Goal: Task Accomplishment & Management: Complete application form

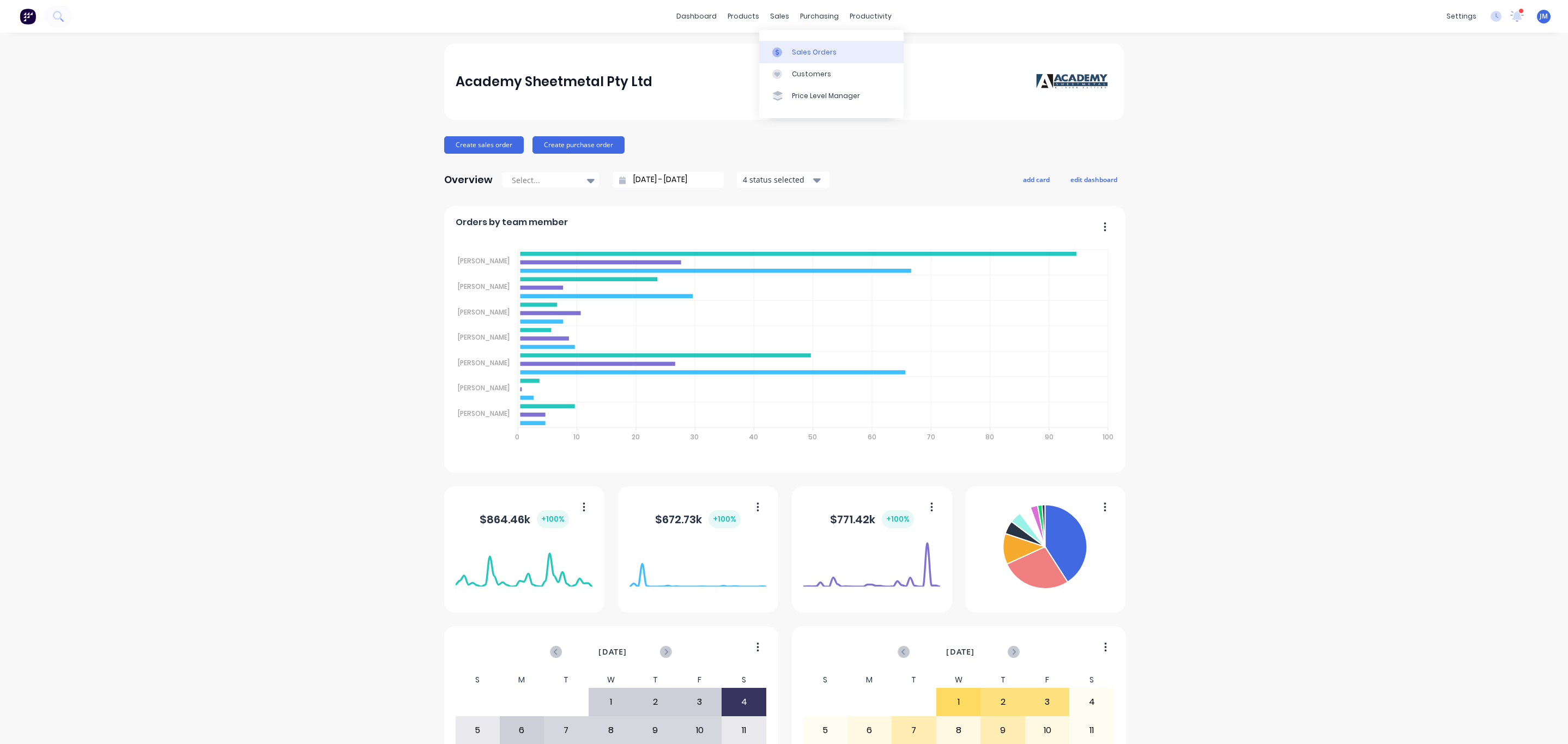
click at [807, 52] on div "Sales Orders" at bounding box center [814, 52] width 44 height 10
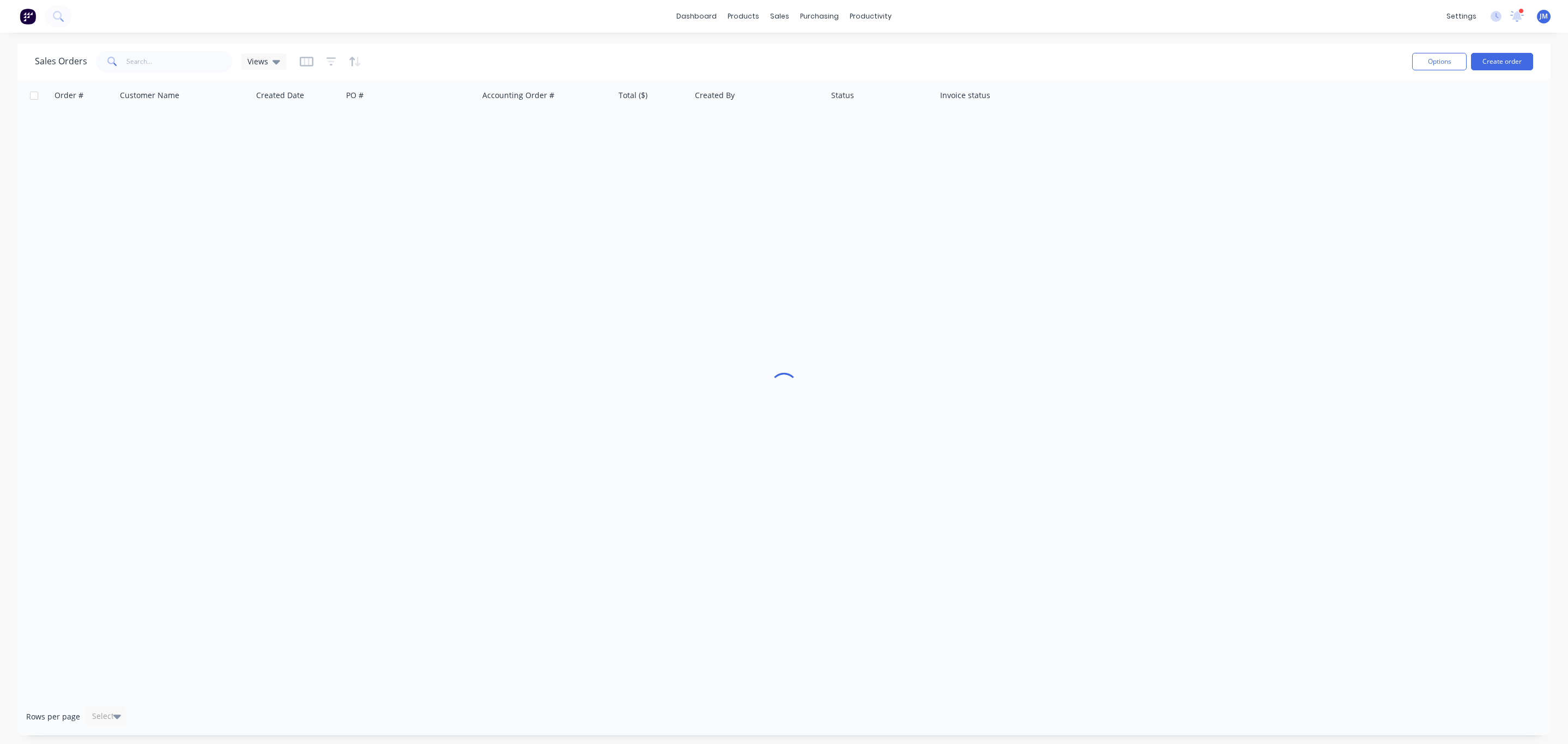
click at [165, 75] on div "Sales Orders Views Options Create order" at bounding box center [784, 61] width 1533 height 35
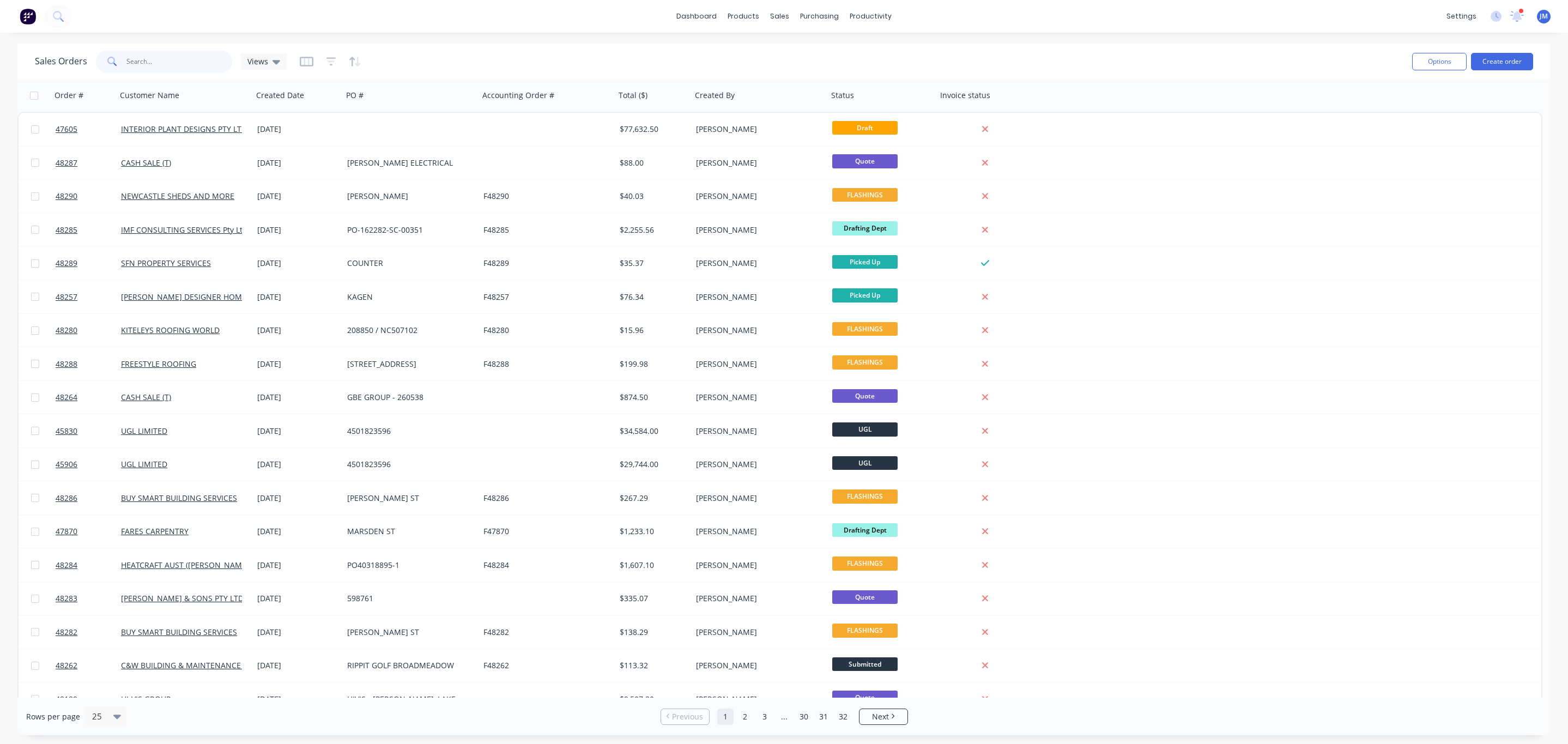
click at [164, 60] on input "text" at bounding box center [180, 61] width 107 height 22
type input "power"
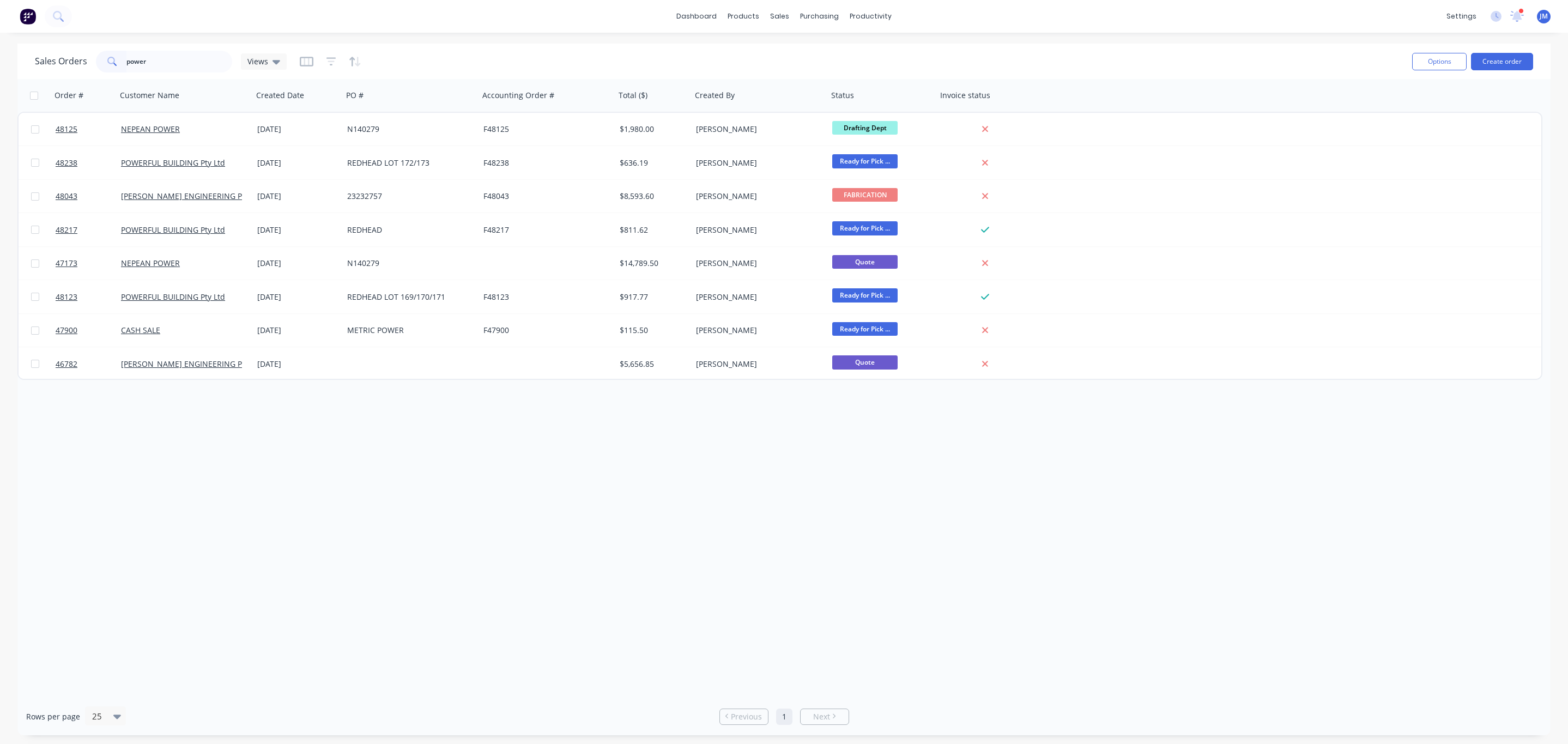
click at [404, 449] on div "Order # Customer Name Created Date PO # Accounting Order # Total ($) Created By…" at bounding box center [784, 388] width 1533 height 619
click at [1511, 65] on button "Create order" at bounding box center [1502, 61] width 62 height 18
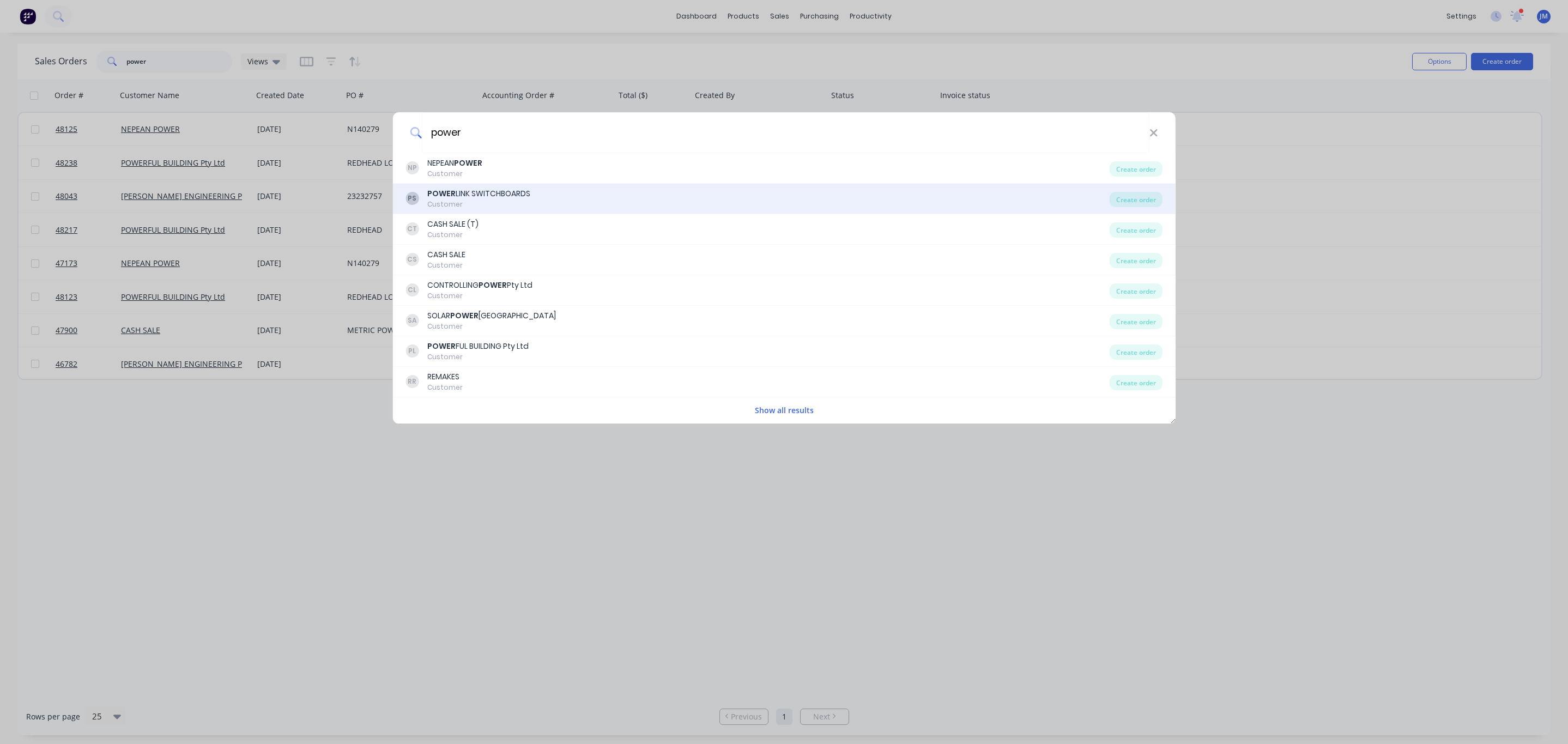
type input "power"
click at [514, 200] on div "POWER LINK SWITCHBOARDS" at bounding box center [478, 194] width 103 height 12
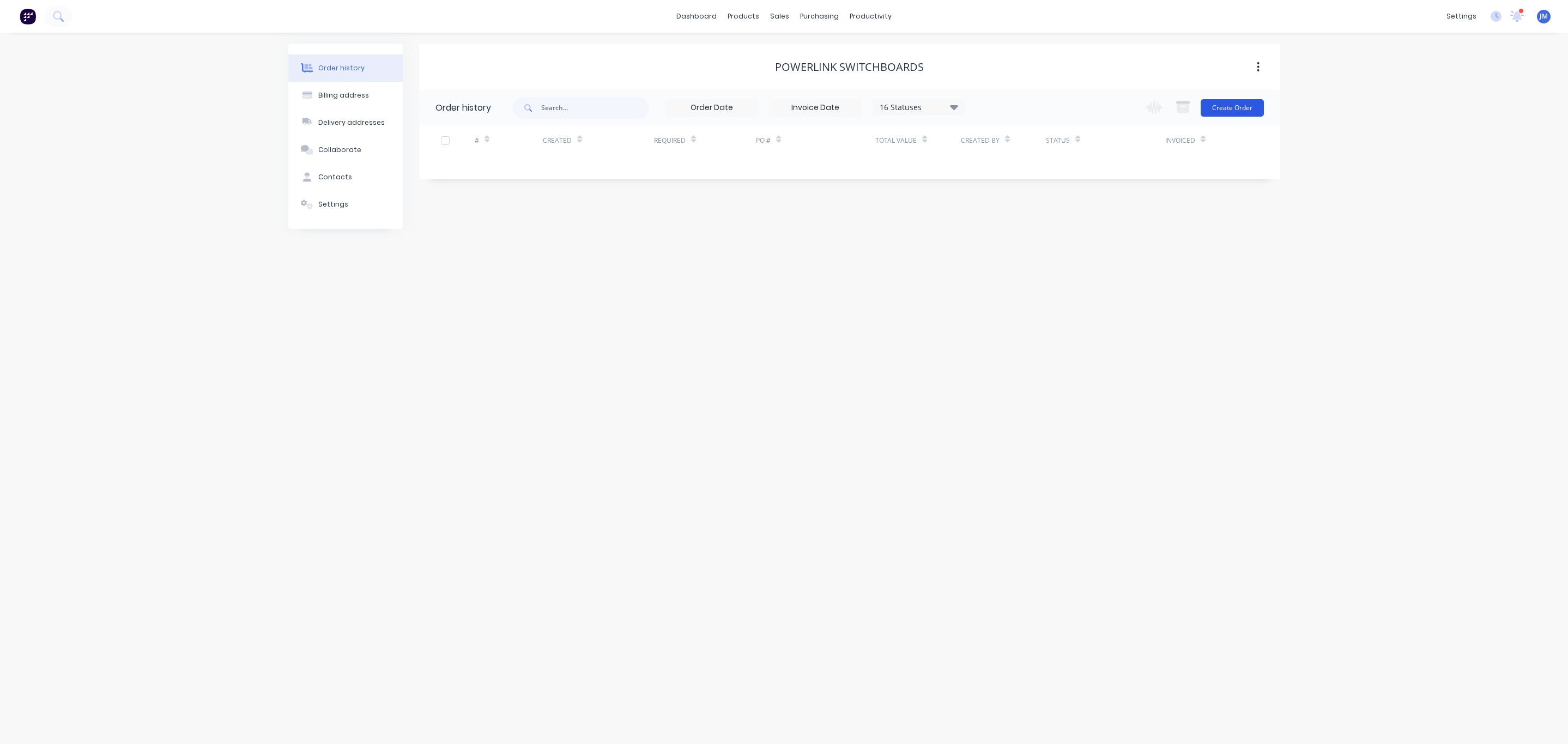
click at [1256, 96] on div "Change order status Submitted Drafting Dept PENDING MATERIAL / DETAIL FABRICATI…" at bounding box center [1201, 108] width 124 height 35
click at [1248, 107] on button "Create Order" at bounding box center [1233, 108] width 63 height 18
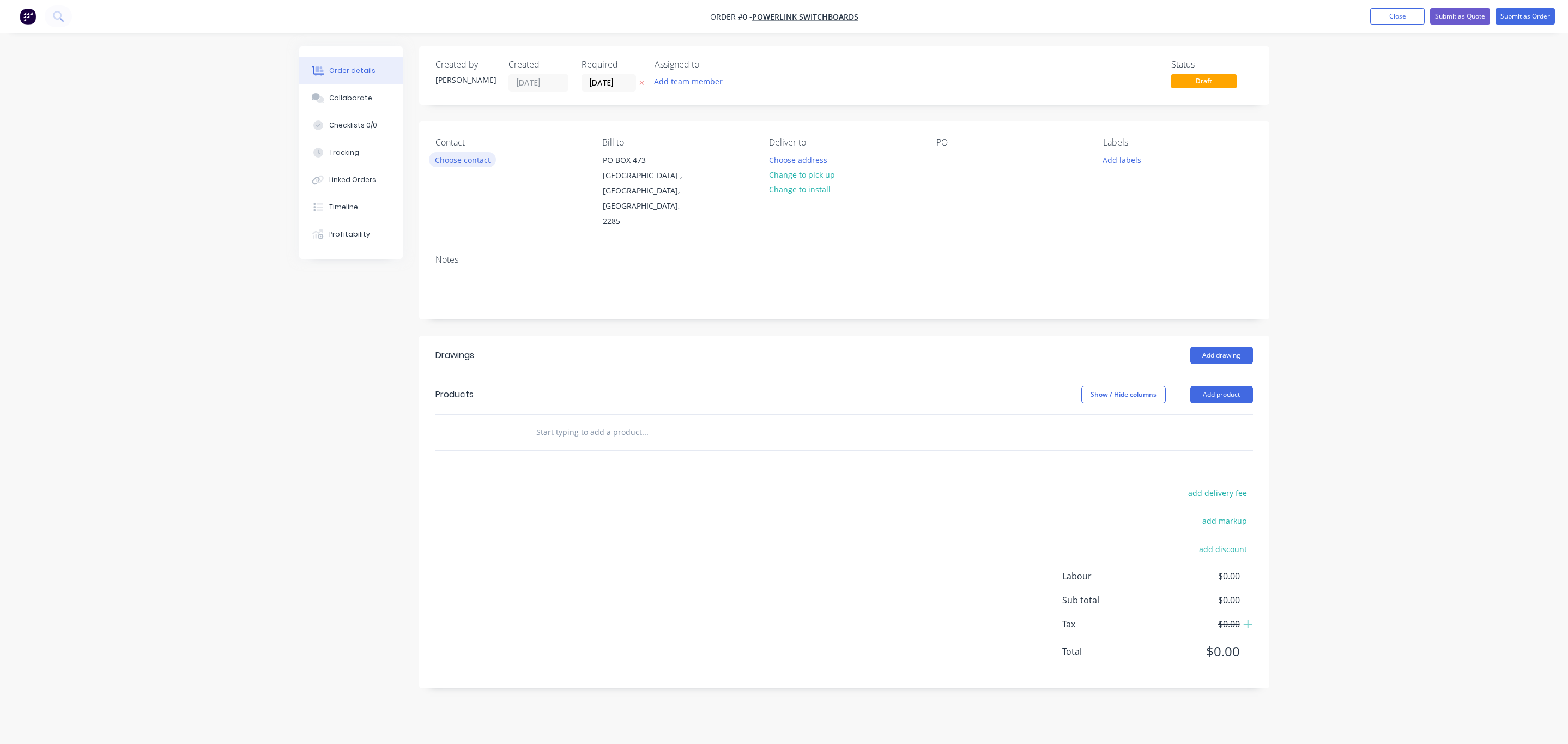
click at [446, 159] on button "Choose contact" at bounding box center [463, 160] width 67 height 15
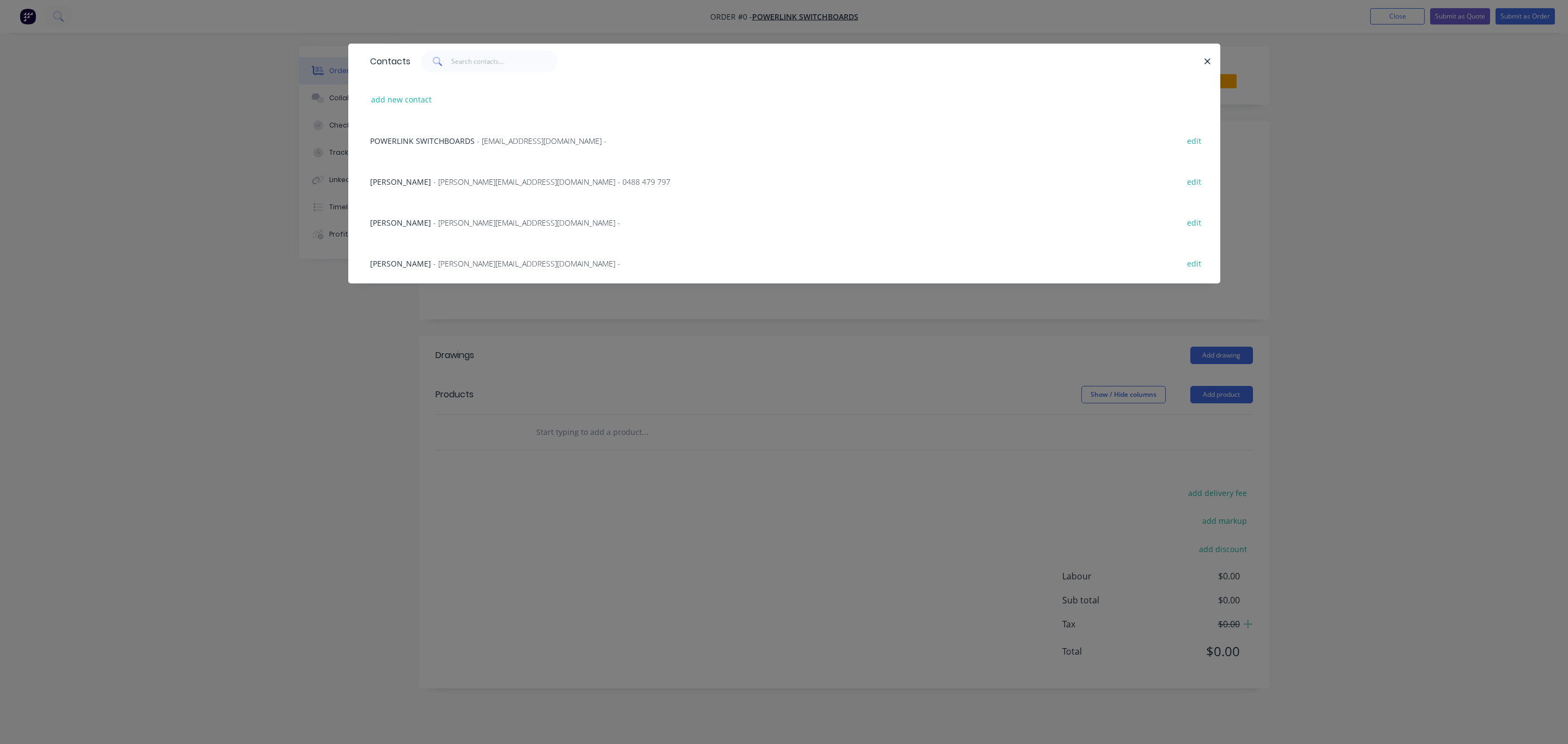
click at [455, 182] on span "- [PERSON_NAME][EMAIL_ADDRESS][DOMAIN_NAME] - 0488 479 797" at bounding box center [551, 181] width 237 height 10
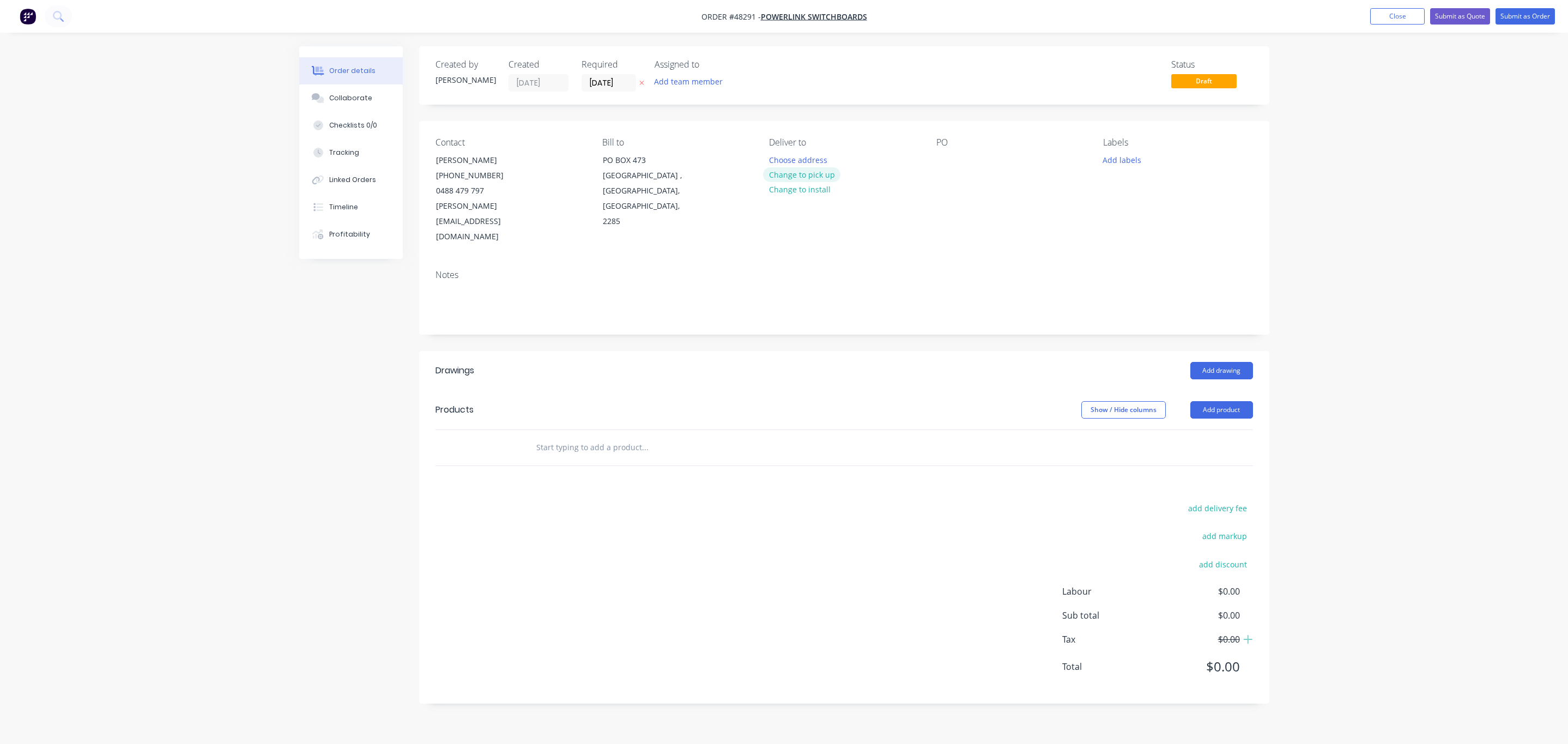
click at [811, 169] on button "Change to pick up" at bounding box center [802, 175] width 77 height 15
click at [1237, 401] on button "Add product" at bounding box center [1222, 410] width 63 height 18
click at [1173, 430] on div "Product catalogue" at bounding box center [1201, 438] width 84 height 16
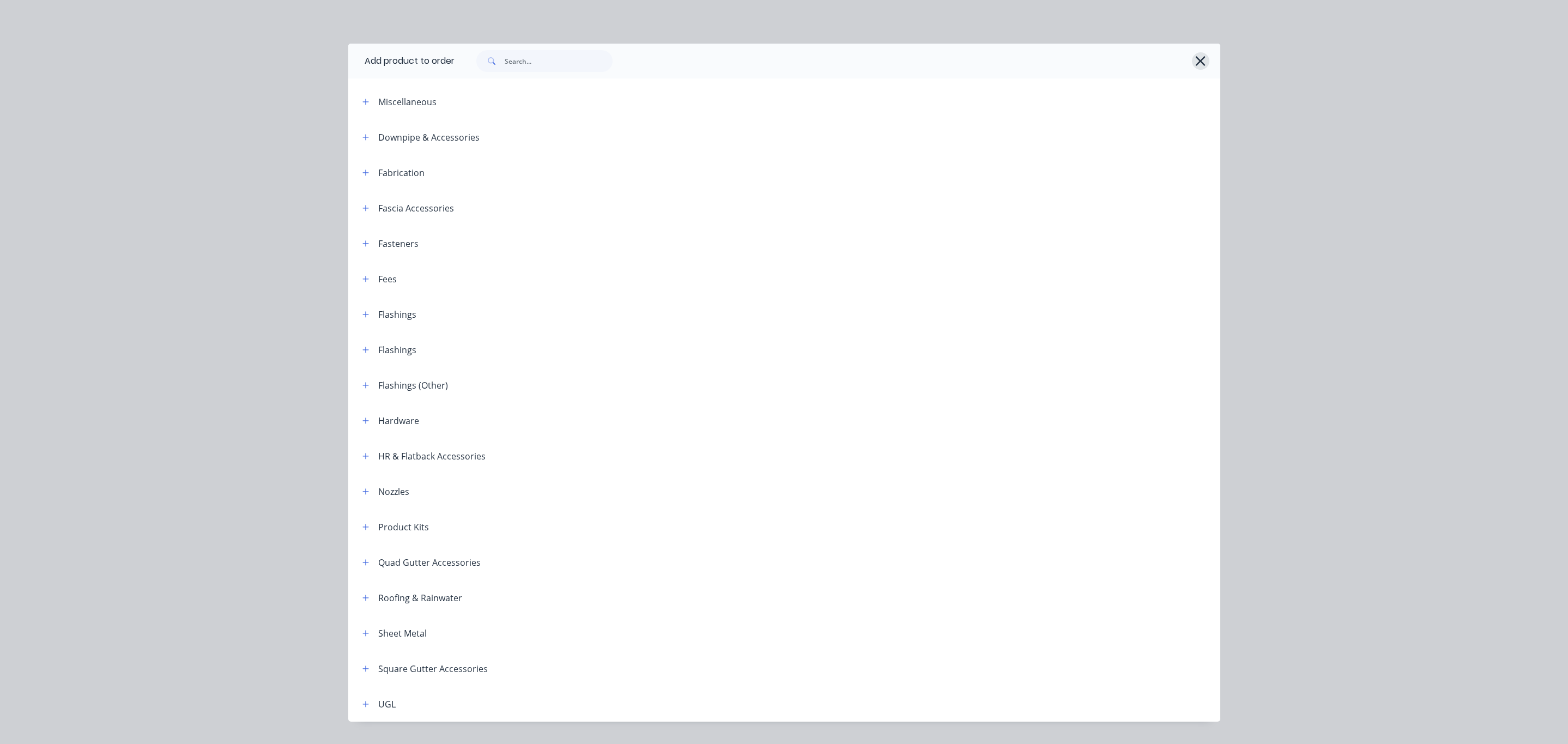
click at [1202, 65] on button "button" at bounding box center [1200, 61] width 18 height 18
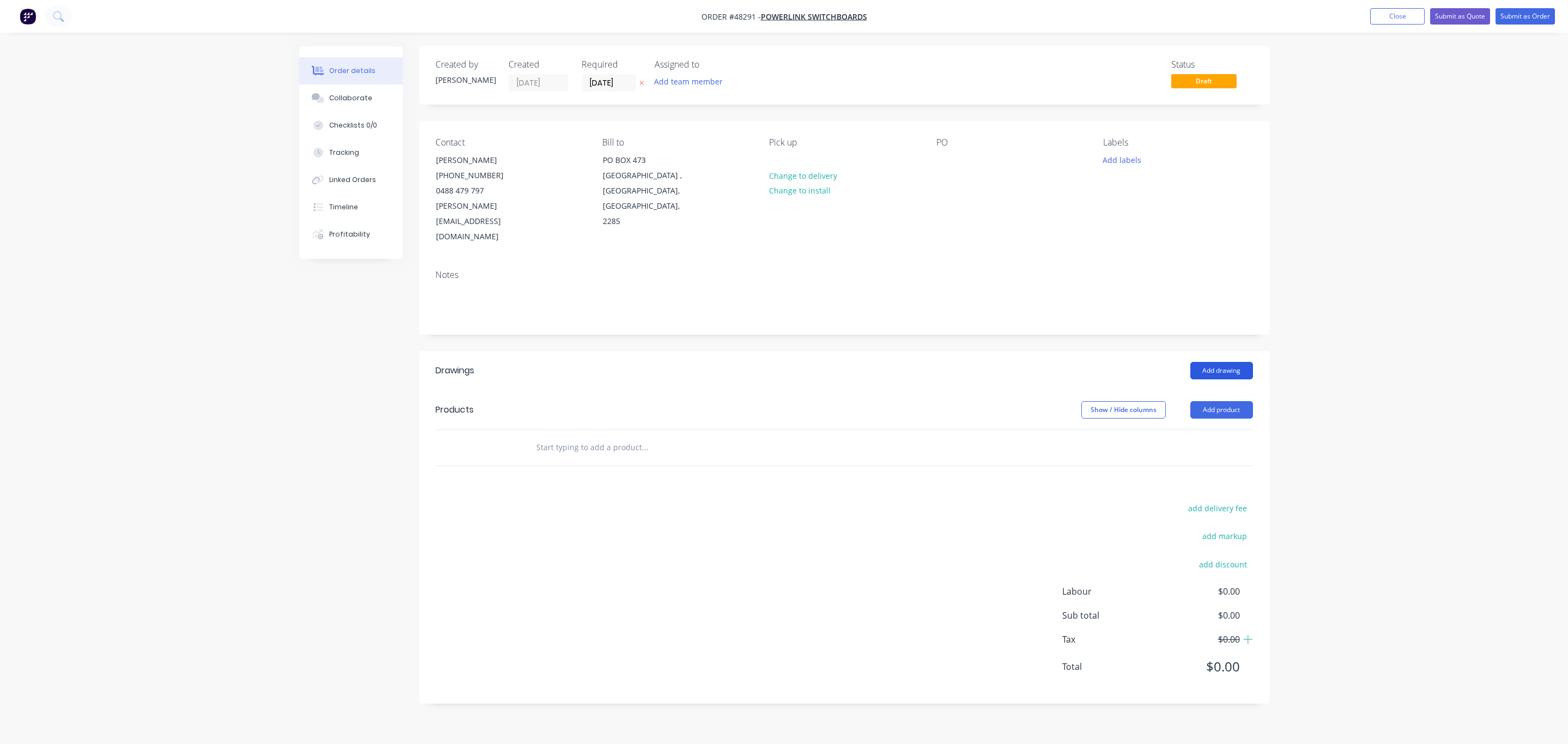
click at [1227, 362] on button "Add drawing" at bounding box center [1222, 371] width 63 height 18
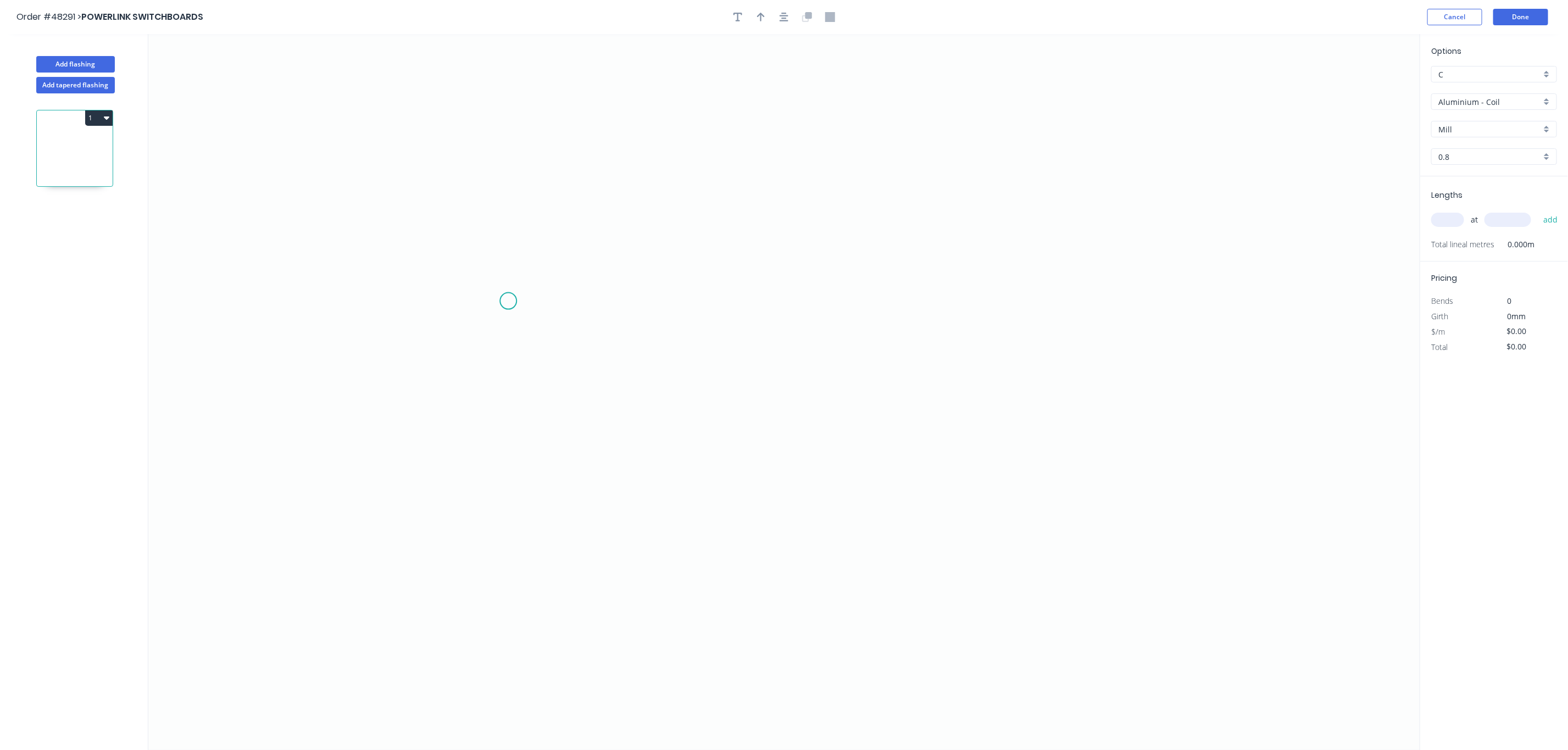
click at [468, 302] on icon "0" at bounding box center [784, 392] width 1272 height 716
click at [995, 312] on icon "0" at bounding box center [784, 392] width 1272 height 716
click at [744, 314] on rect at bounding box center [732, 313] width 36 height 23
click at [736, 318] on rect at bounding box center [733, 314] width 22 height 15
click at [1445, 215] on input "text" at bounding box center [1448, 220] width 33 height 14
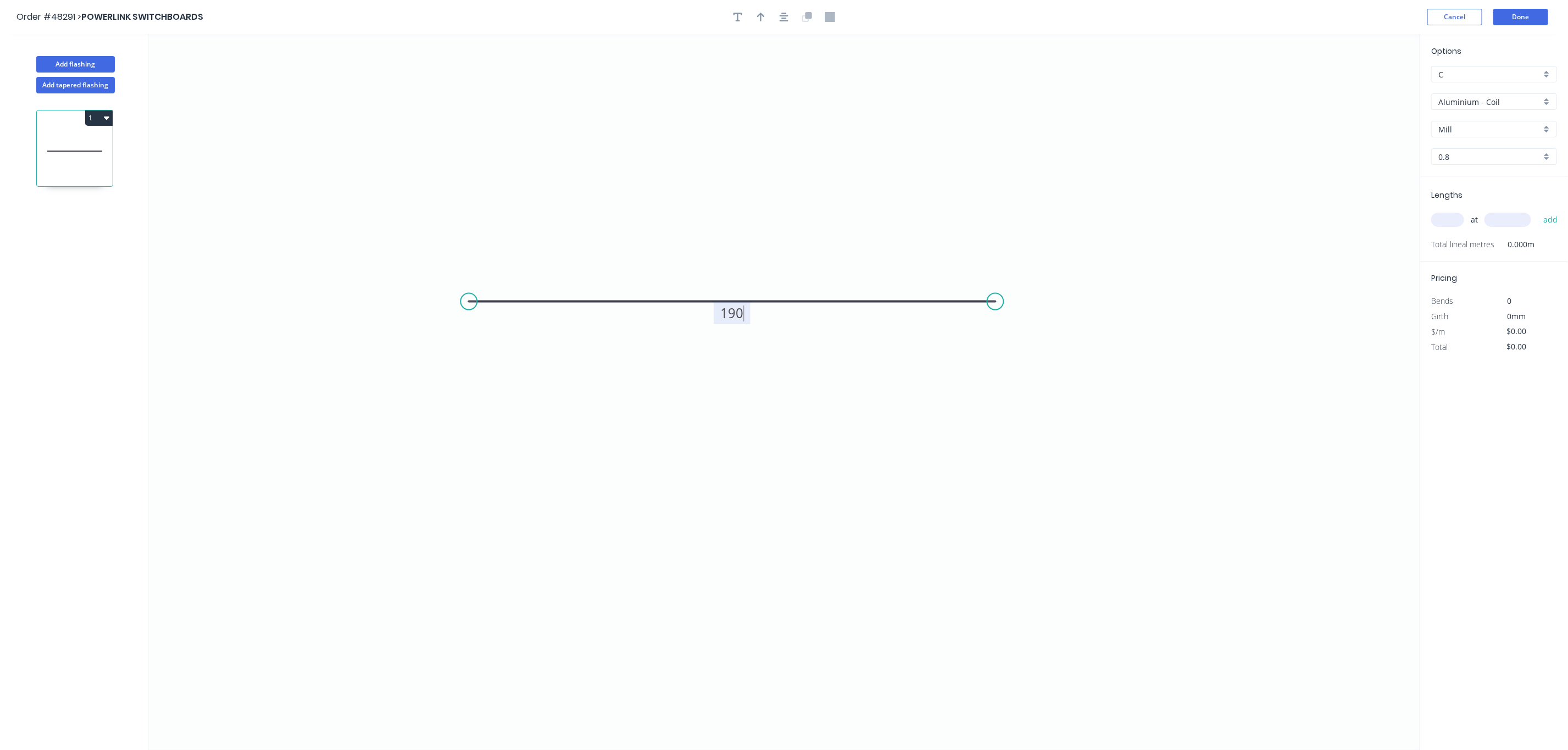
type input "$13.44"
type input "2"
type input "600"
click at [1560, 223] on button "add" at bounding box center [1551, 220] width 26 height 18
type input "$26.88"
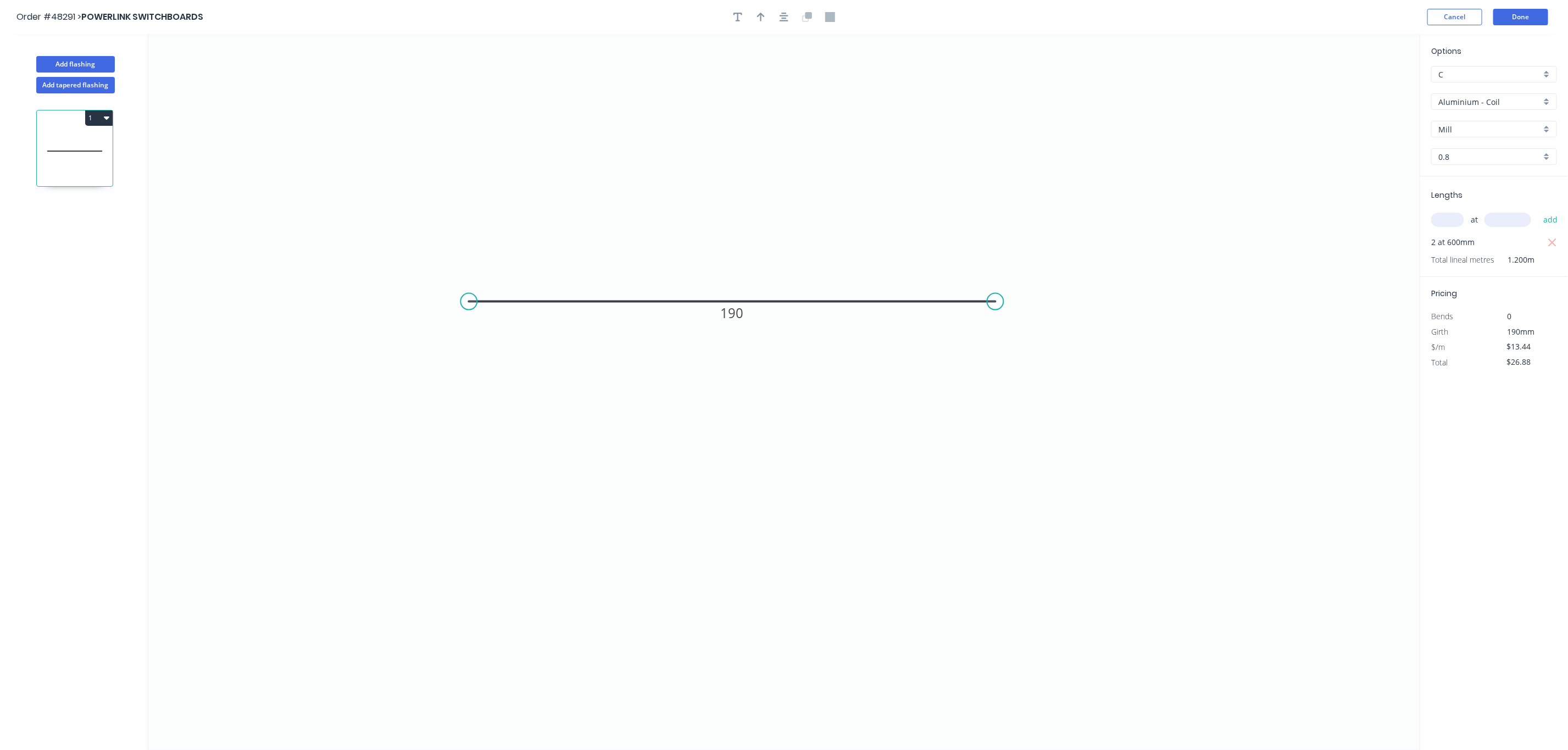
click at [1530, 106] on input "Aluminium - Coil" at bounding box center [1489, 102] width 102 height 12
click at [1512, 147] on div "Aluminium - Sheet" at bounding box center [1494, 142] width 125 height 19
type input "Aluminium - Sheet"
type input "1.2"
type input "$1.00"
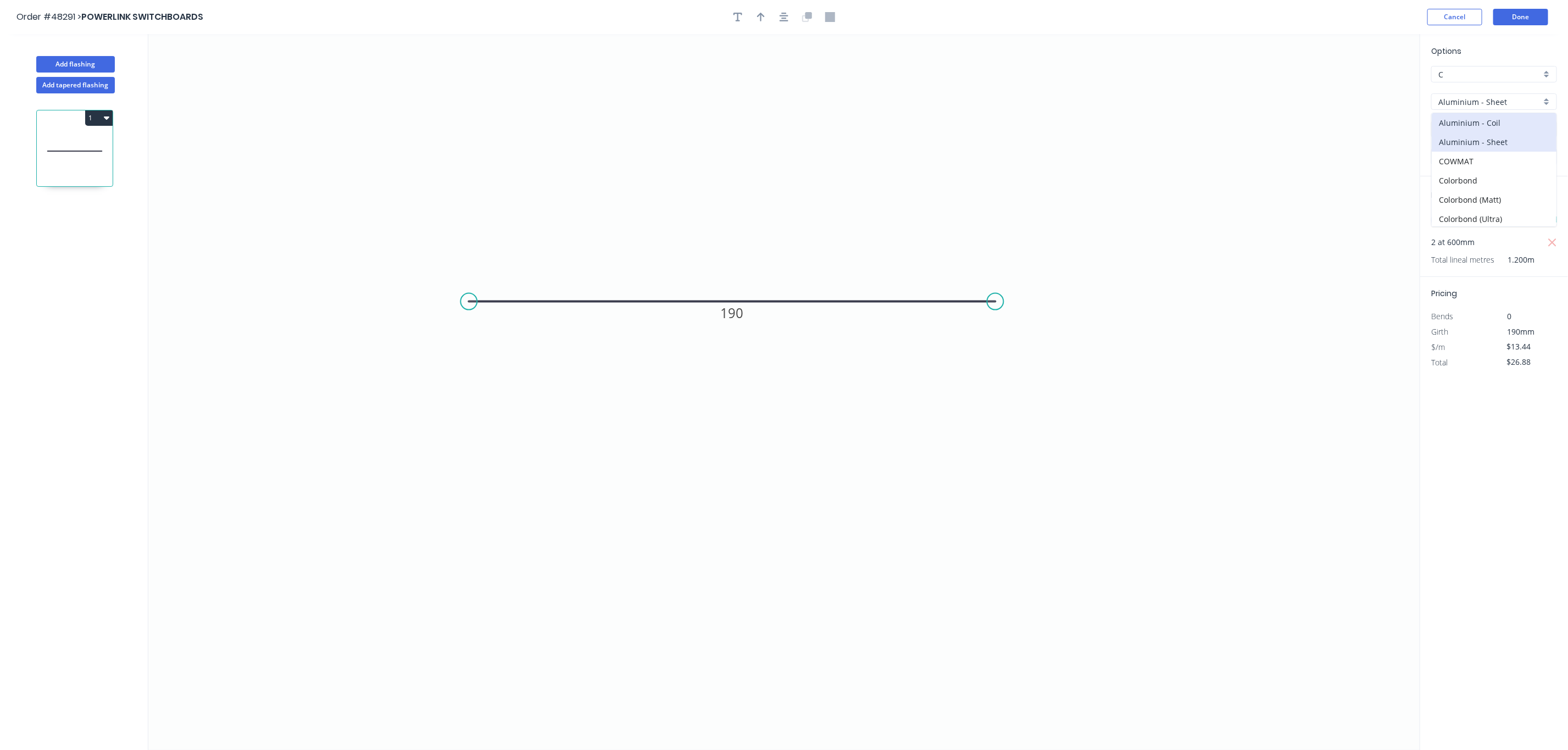
type input "$2.00"
click at [1516, 134] on input "Mill" at bounding box center [1489, 129] width 102 height 12
click at [1516, 134] on input "text" at bounding box center [1489, 129] width 102 height 12
type input "Mill"
click at [1469, 160] on input "1.2" at bounding box center [1489, 157] width 102 height 12
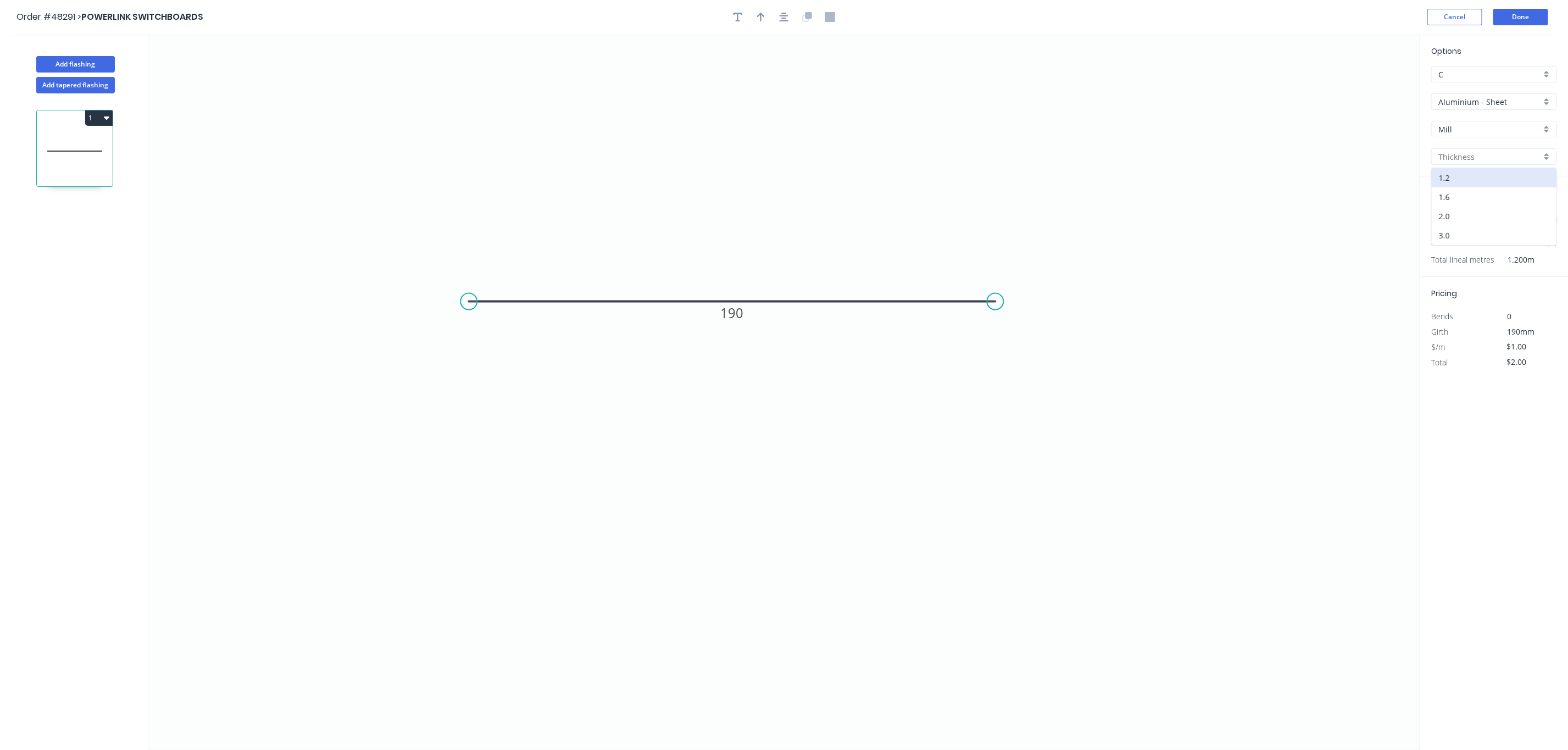
click at [1474, 239] on div "3.0" at bounding box center [1494, 235] width 125 height 19
type input "3.0"
click at [1490, 414] on div "Options C C Aluminium - Sheet Aluminium - Sheet Mill Mill 3.0 3.0 Lengths at ad…" at bounding box center [1494, 393] width 149 height 717
click at [1527, 368] on input "$2.00" at bounding box center [1526, 362] width 37 height 15
click at [1533, 365] on input "$2.00" at bounding box center [1526, 362] width 37 height 15
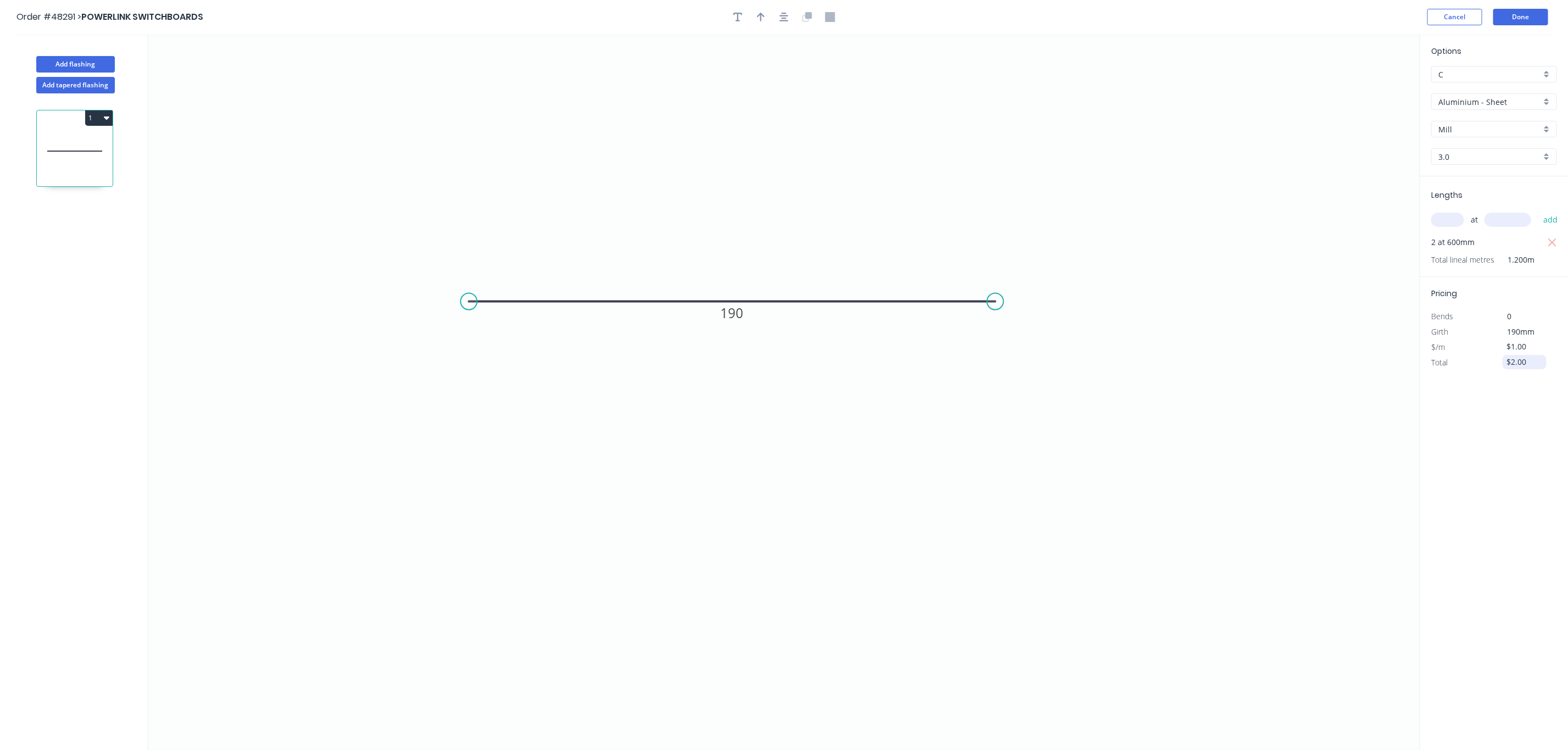
click at [1533, 363] on input "$2.00" at bounding box center [1526, 362] width 37 height 15
click at [1521, 363] on input "$2.00" at bounding box center [1526, 362] width 37 height 15
click at [1520, 361] on input "$2.00" at bounding box center [1526, 362] width 37 height 15
type input "$110.00"
click at [1510, 409] on div "Options C C Aluminium - Sheet Aluminium - Sheet Mill Mill 3.0 3.0 Lengths at ad…" at bounding box center [1494, 393] width 149 height 717
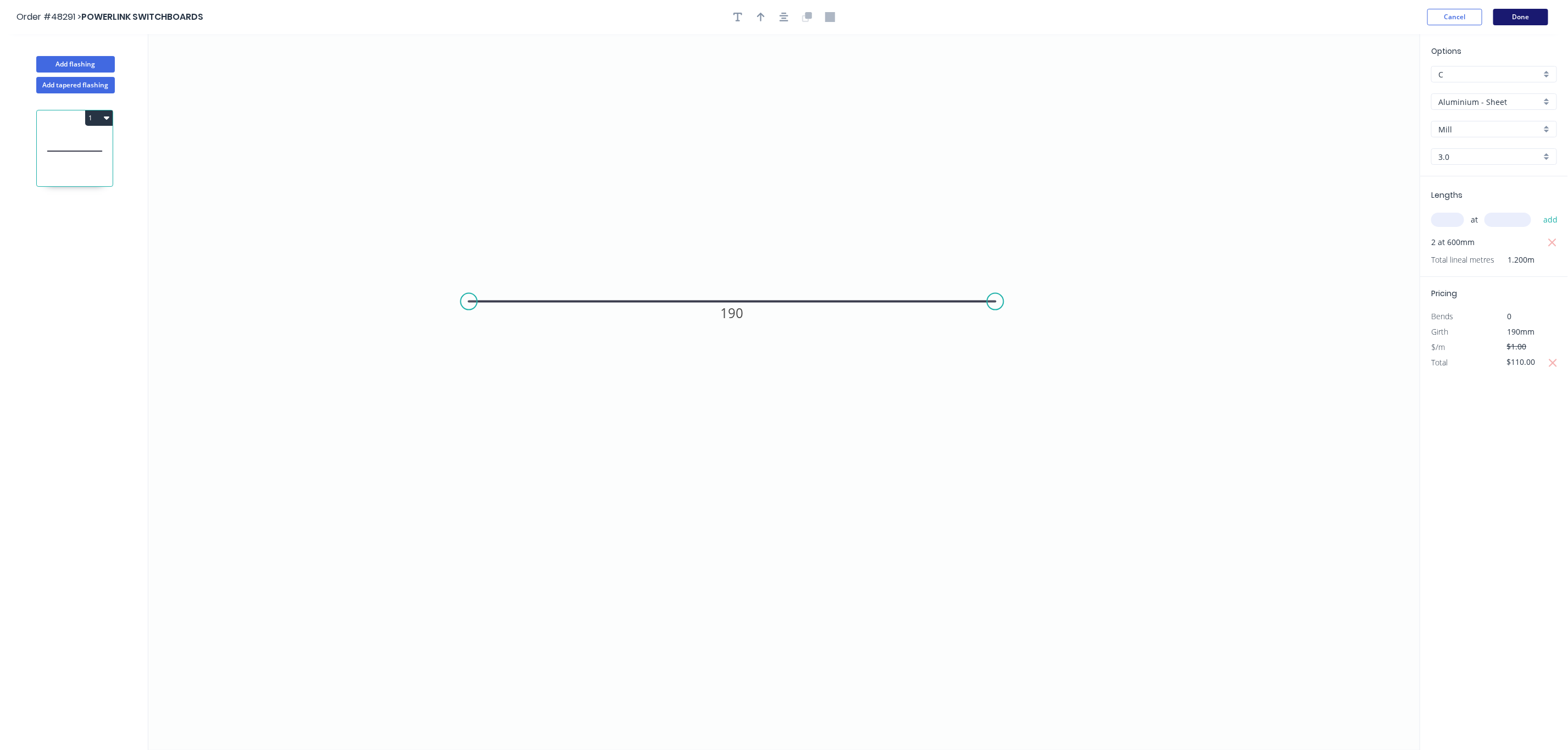
click at [1538, 20] on button "Done" at bounding box center [1521, 17] width 55 height 17
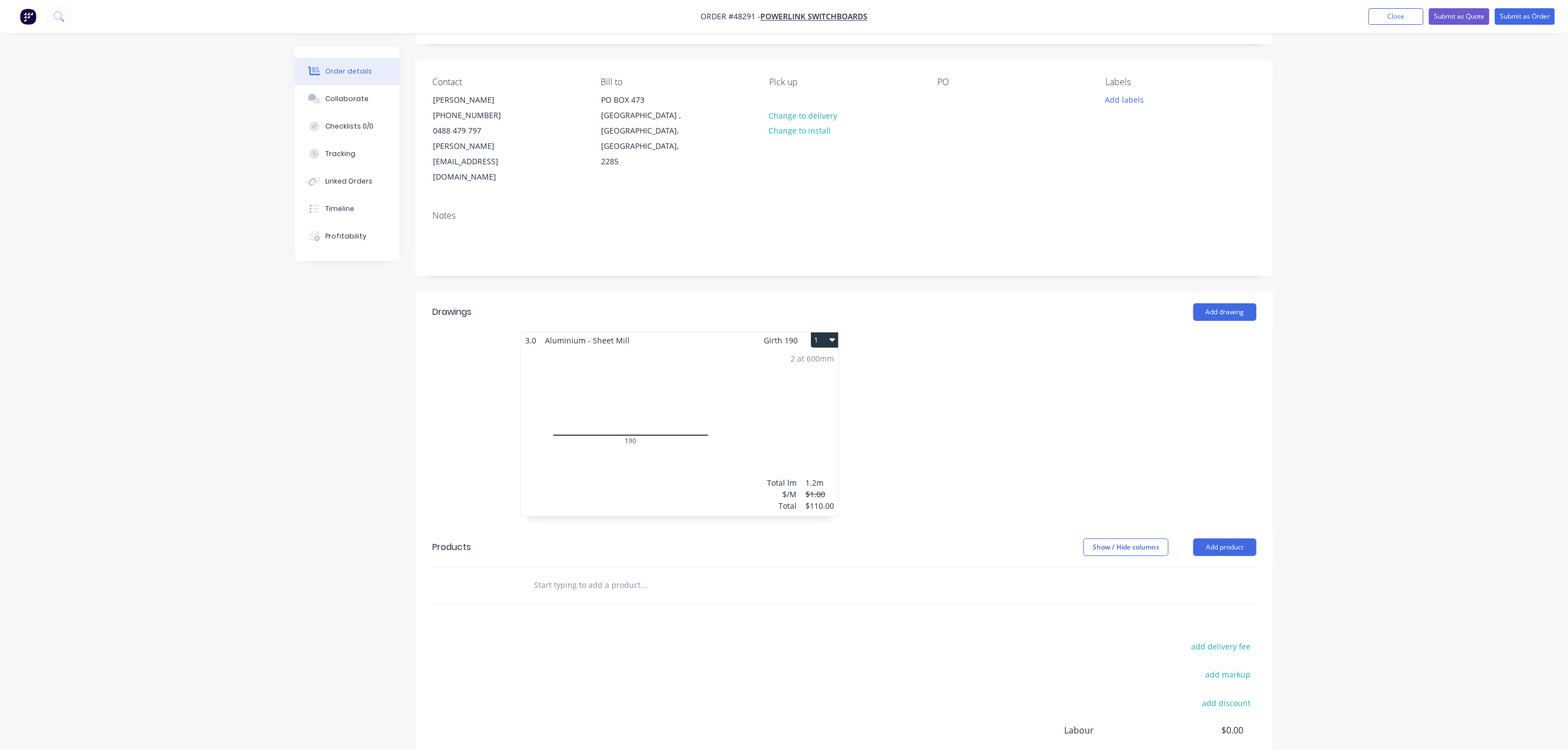
click at [623, 416] on div "2 at 600mm Total lm $/M Total 1.2m $1.00 $110.00" at bounding box center [680, 432] width 318 height 168
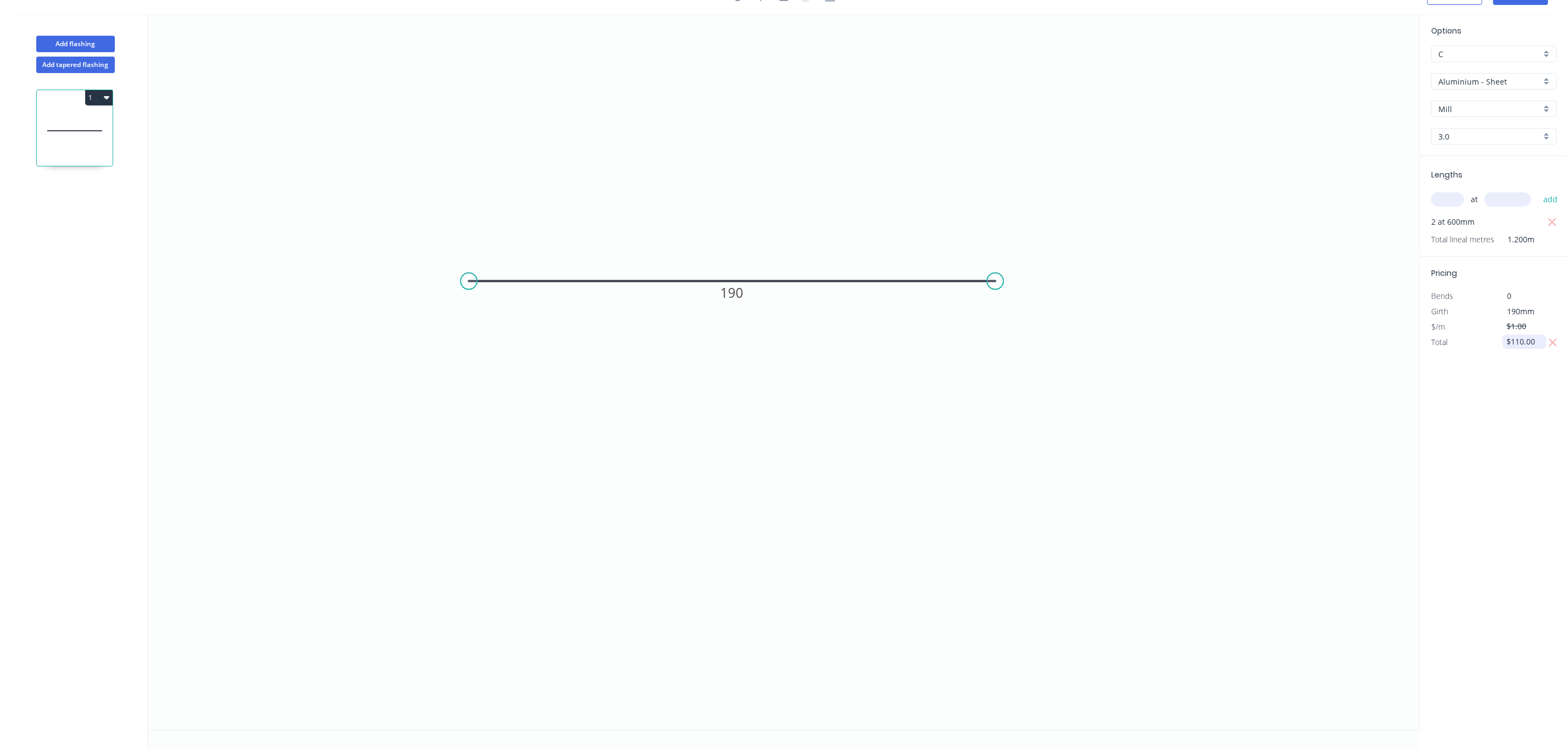
click at [1520, 340] on input "$110.00" at bounding box center [1526, 341] width 37 height 15
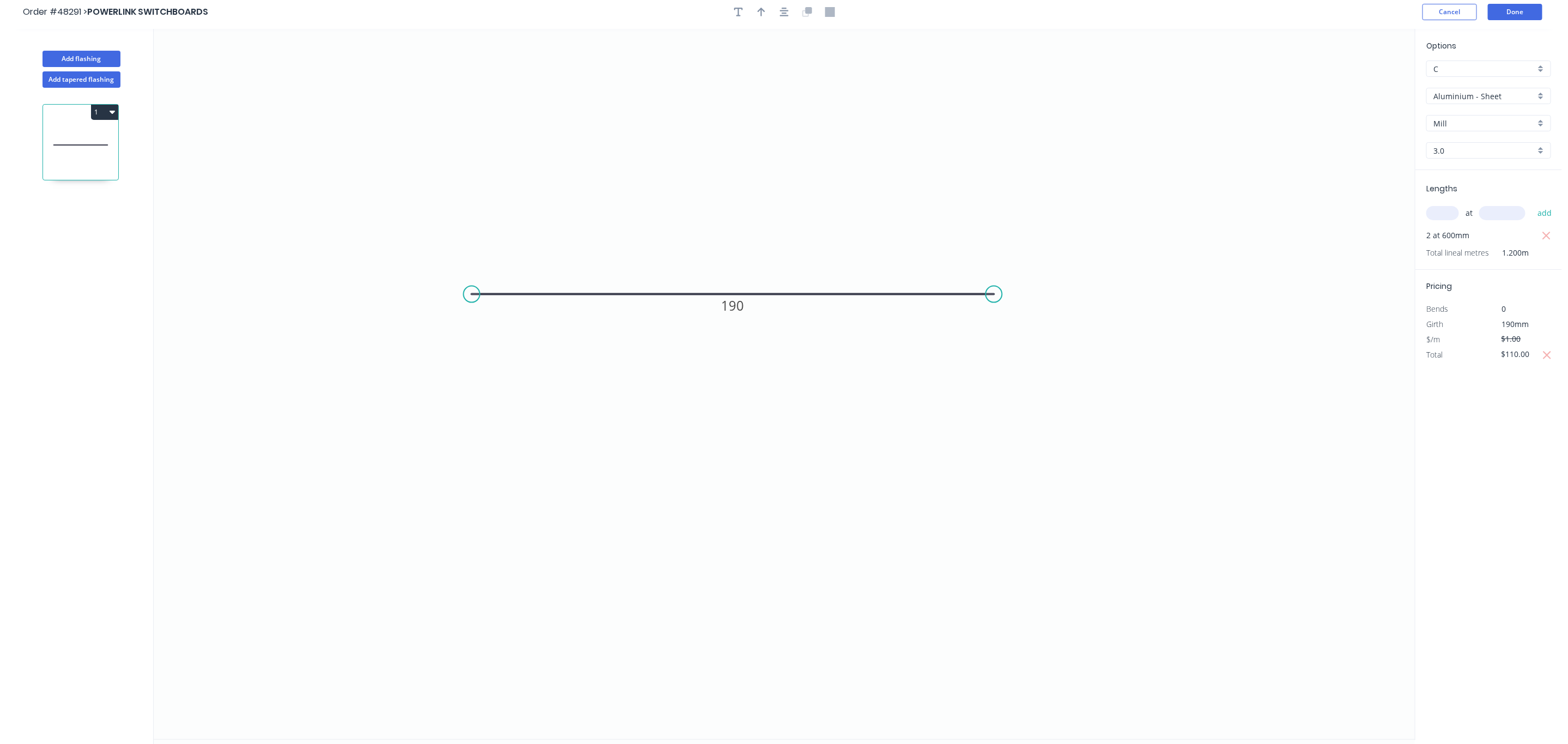
scroll to position [0, 0]
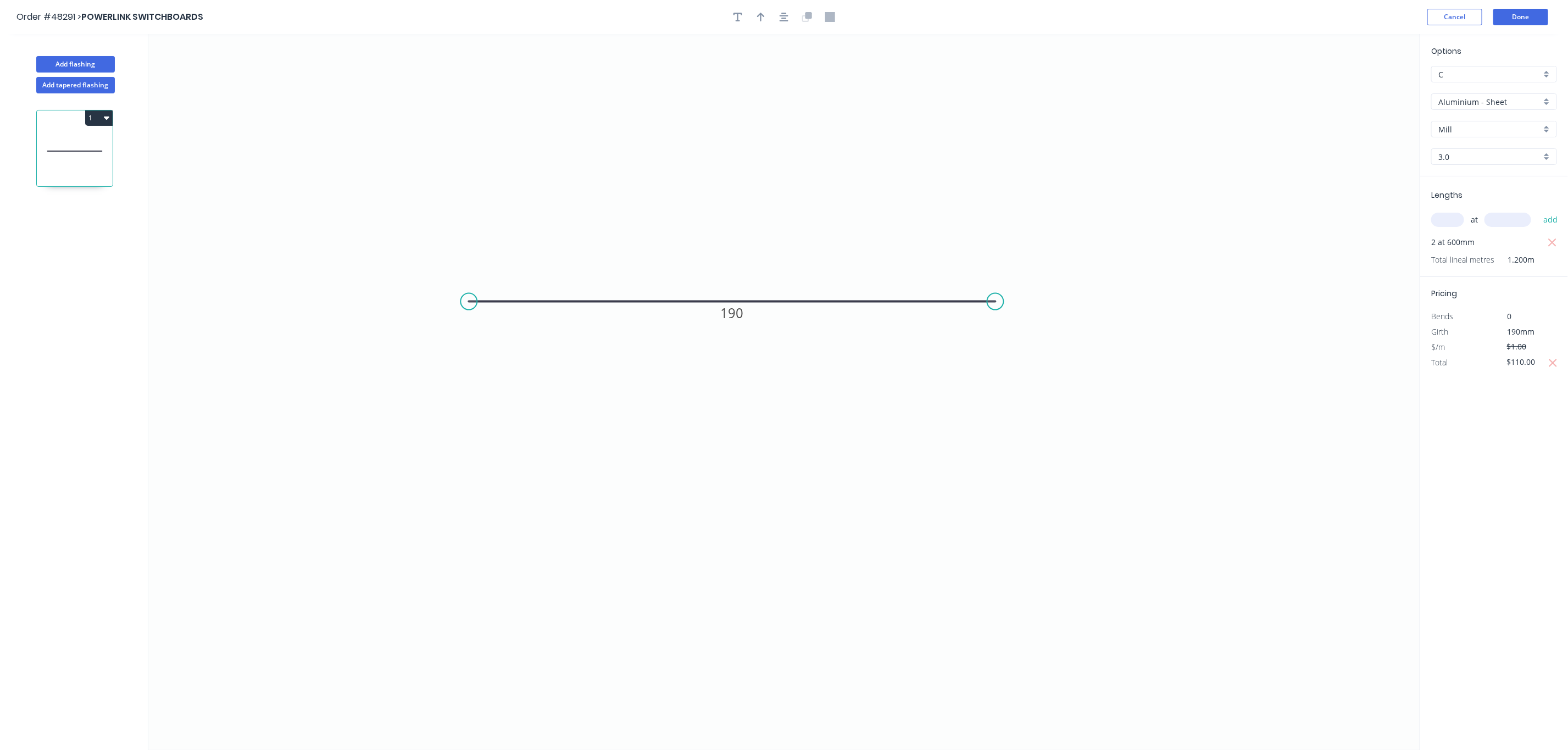
click at [1505, 7] on header "Order #48291 > POWERLINK SWITCHBOARDS Cancel Done" at bounding box center [784, 17] width 1568 height 34
click at [1513, 12] on button "Done" at bounding box center [1521, 17] width 55 height 17
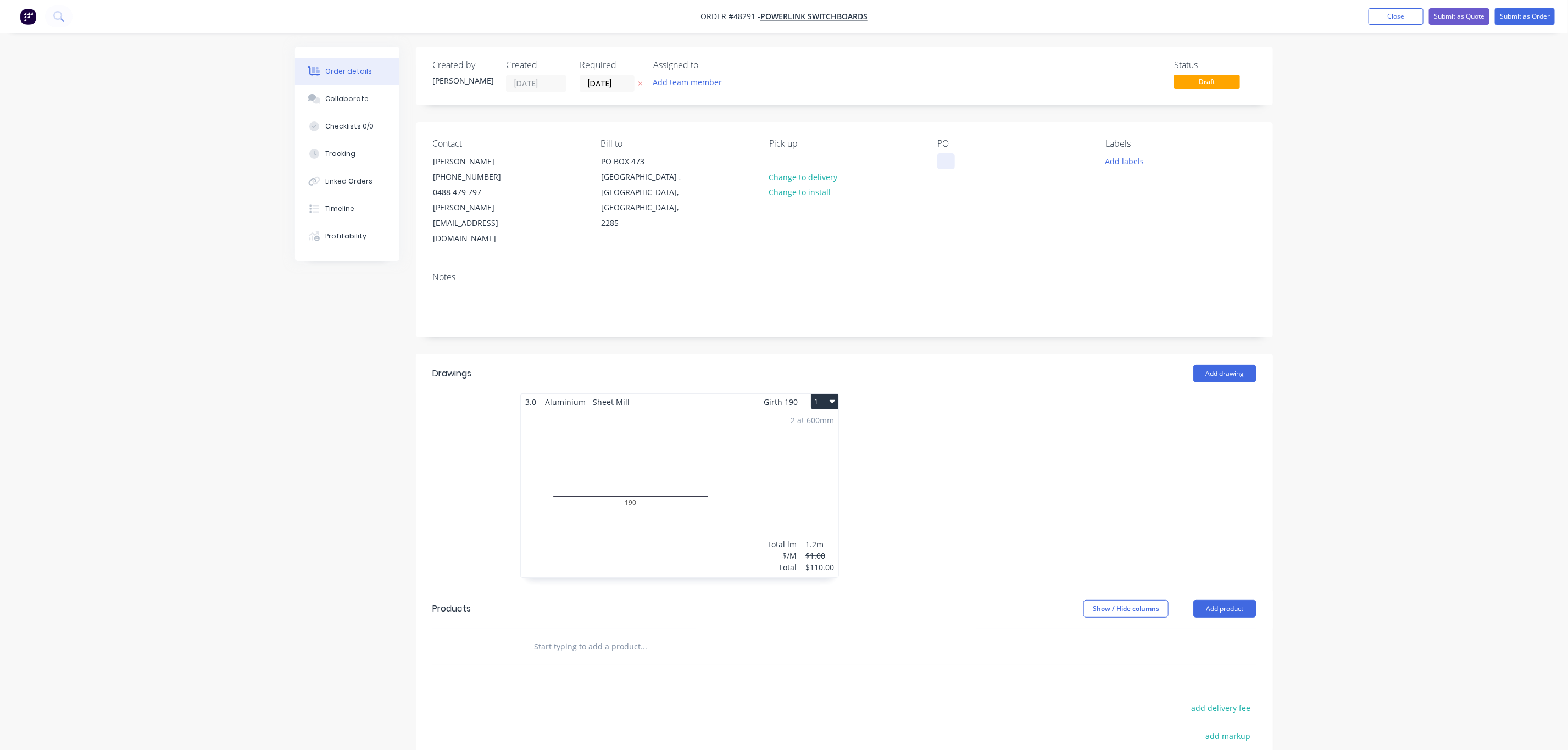
click at [943, 162] on div at bounding box center [946, 161] width 18 height 16
click at [1529, 18] on button "Submit as Order" at bounding box center [1525, 16] width 60 height 17
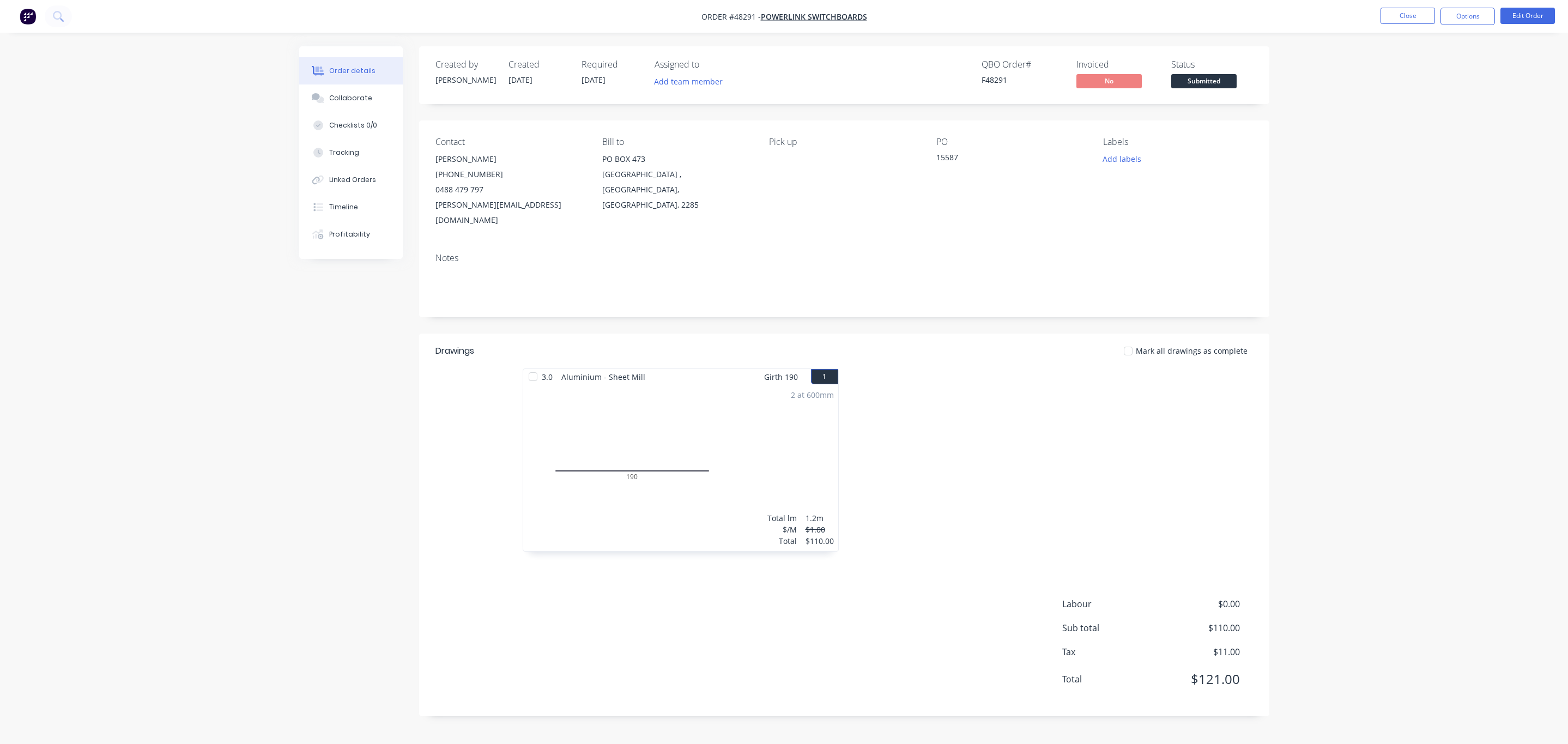
click at [1464, 25] on nav "Order #48291 - POWERLINK SWITCHBOARDS Close Options Edit Order" at bounding box center [784, 16] width 1568 height 33
click at [1464, 24] on button "Options" at bounding box center [1468, 16] width 55 height 18
click at [1437, 136] on div "Work Order" at bounding box center [1435, 132] width 100 height 16
click at [1451, 107] on div "Without pricing" at bounding box center [1435, 110] width 100 height 16
click at [1380, 347] on div "Order details Collaborate Checklists 0/0 Tracking Linked Orders Timeline Profit…" at bounding box center [784, 372] width 1568 height 744
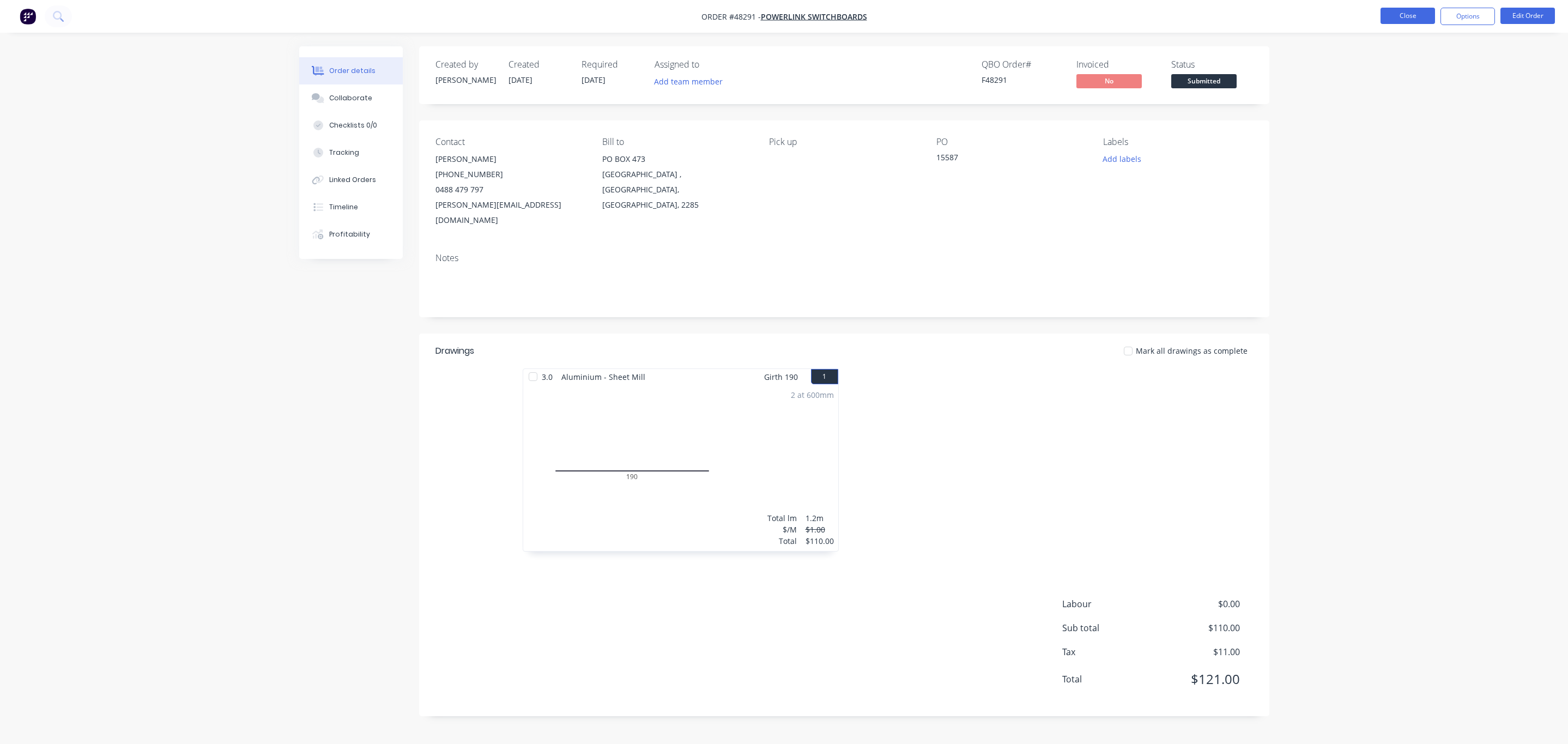
click at [1416, 12] on button "Close" at bounding box center [1408, 16] width 55 height 16
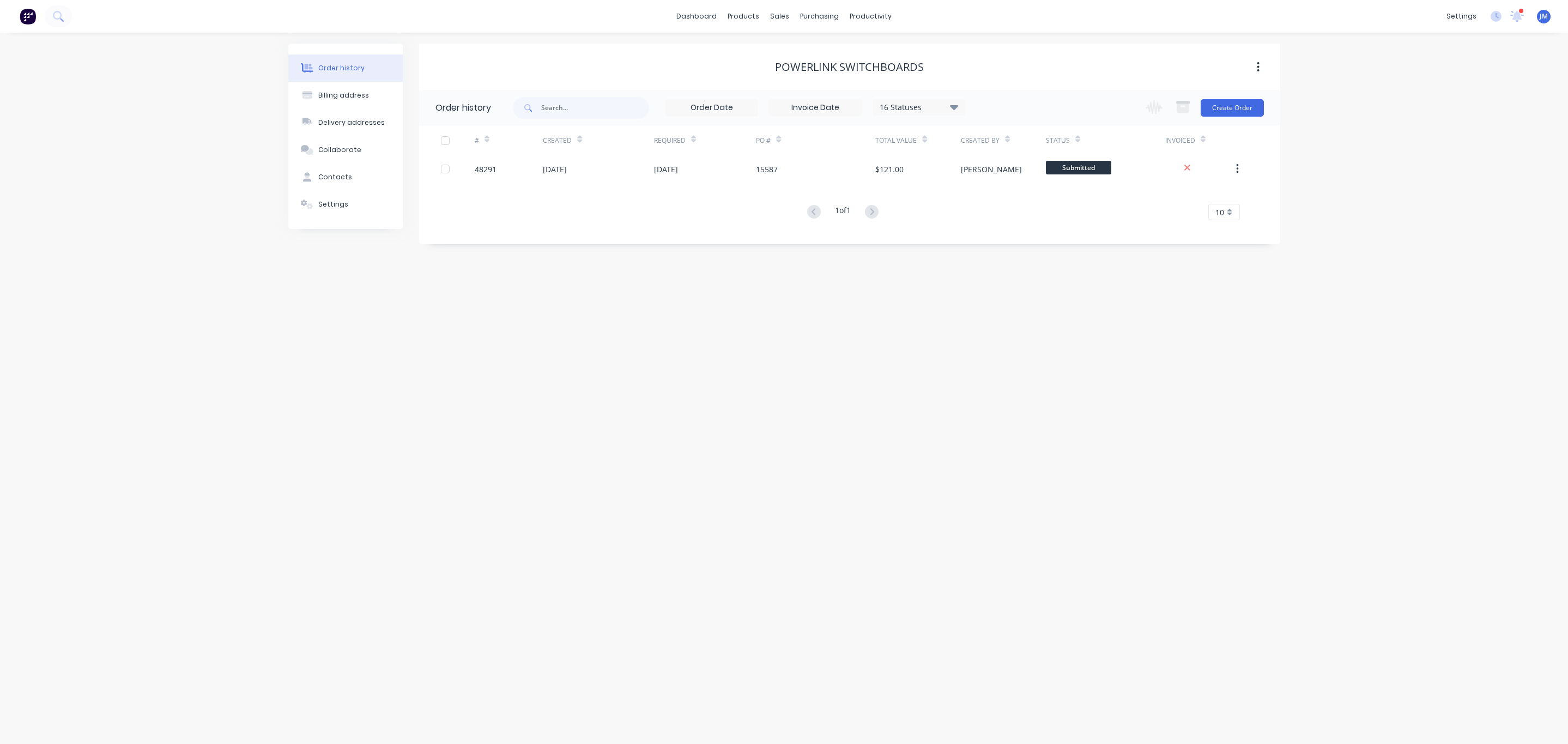
click at [699, 5] on div "dashboard products sales purchasing productivity dashboard products Product Cat…" at bounding box center [784, 16] width 1568 height 33
click at [701, 26] on div "dashboard products sales purchasing productivity dashboard products Product Cat…" at bounding box center [784, 16] width 1568 height 33
click at [701, 13] on link "dashboard" at bounding box center [696, 16] width 51 height 16
